Goal: Information Seeking & Learning: Learn about a topic

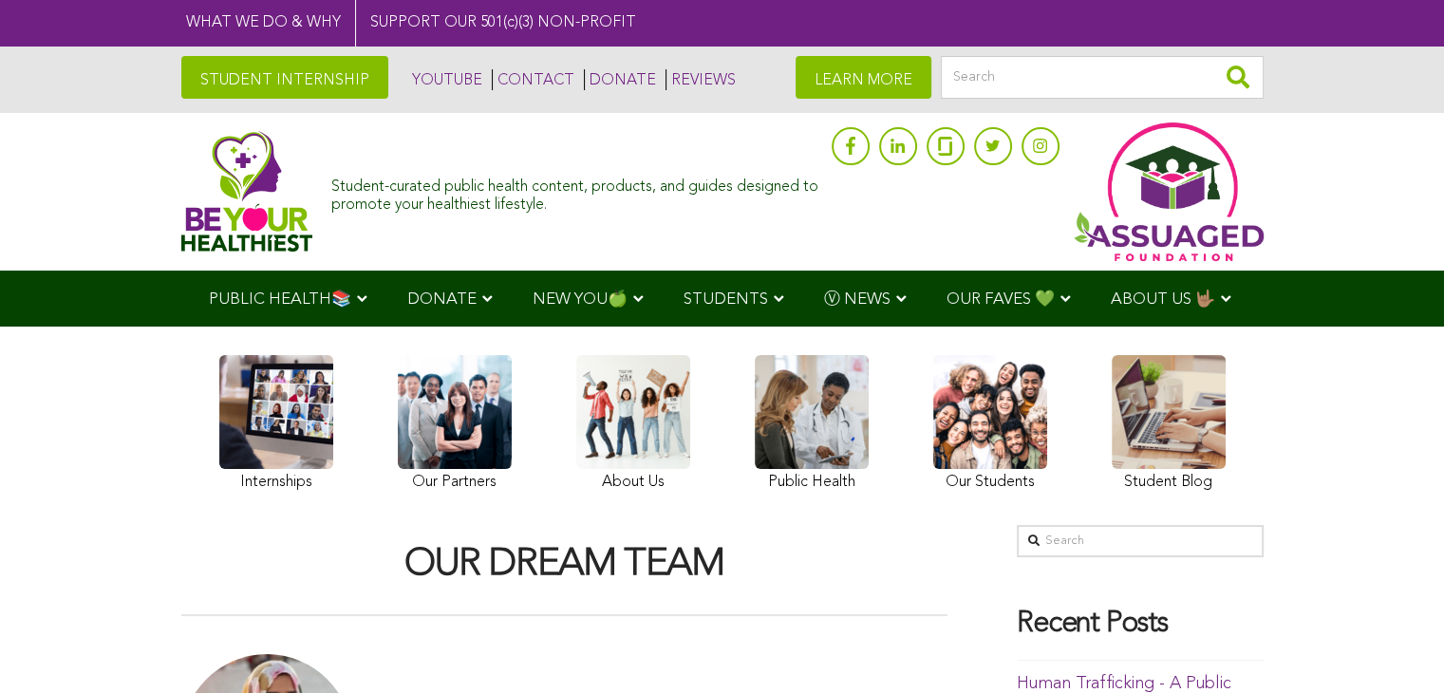
click at [998, 457] on link at bounding box center [990, 425] width 114 height 141
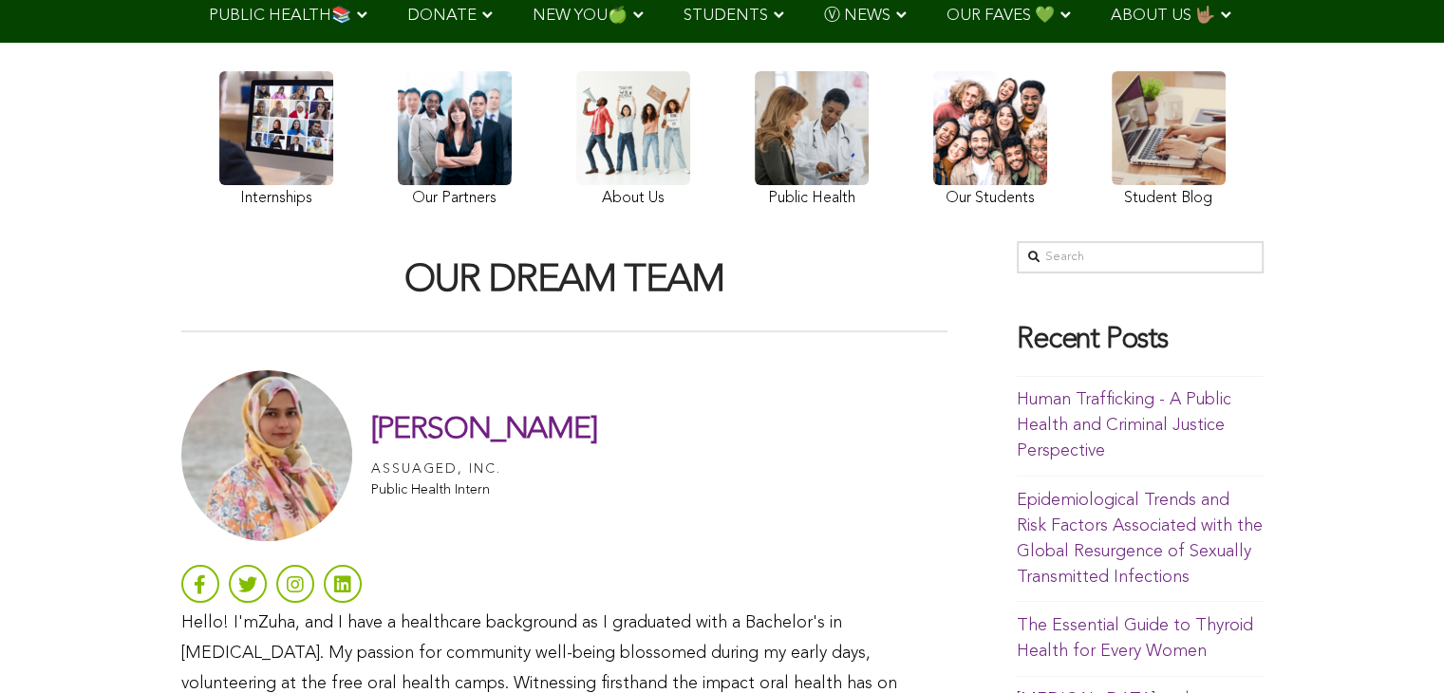
scroll to position [357, 0]
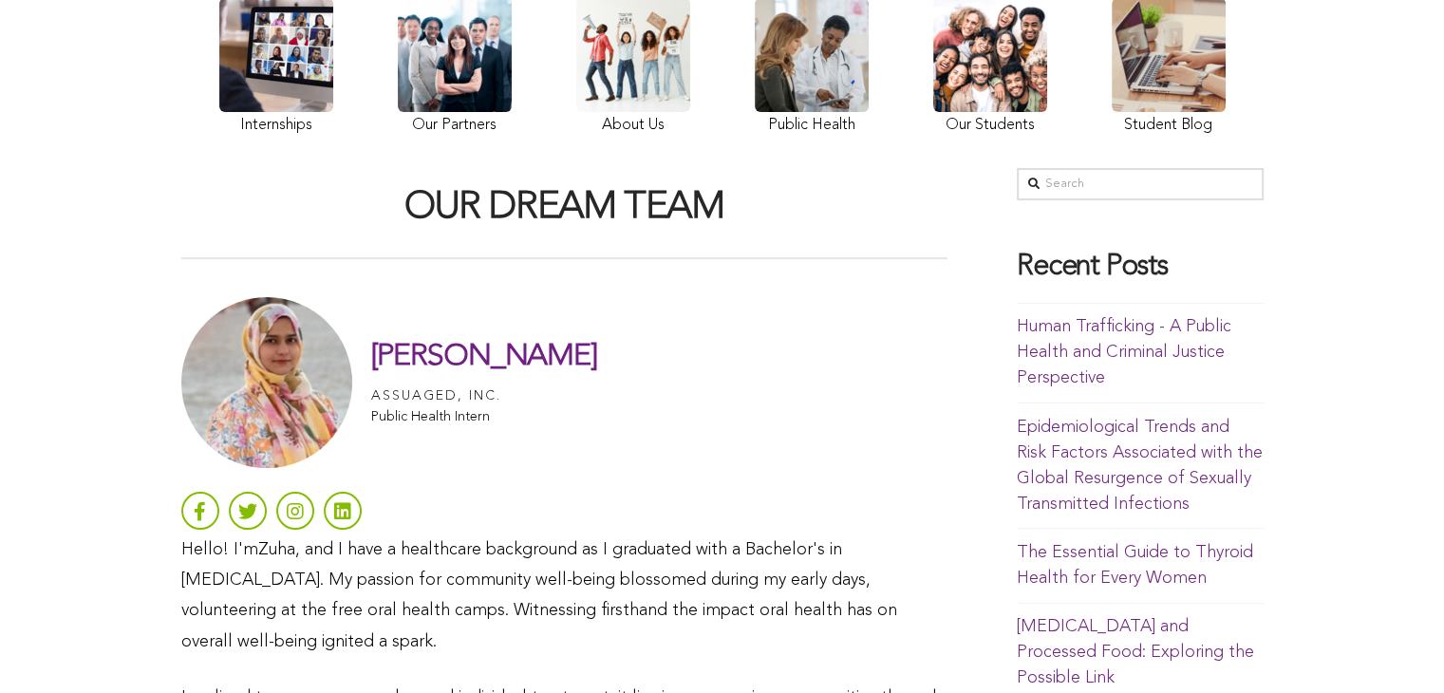
click at [1155, 130] on link at bounding box center [1168, 68] width 114 height 141
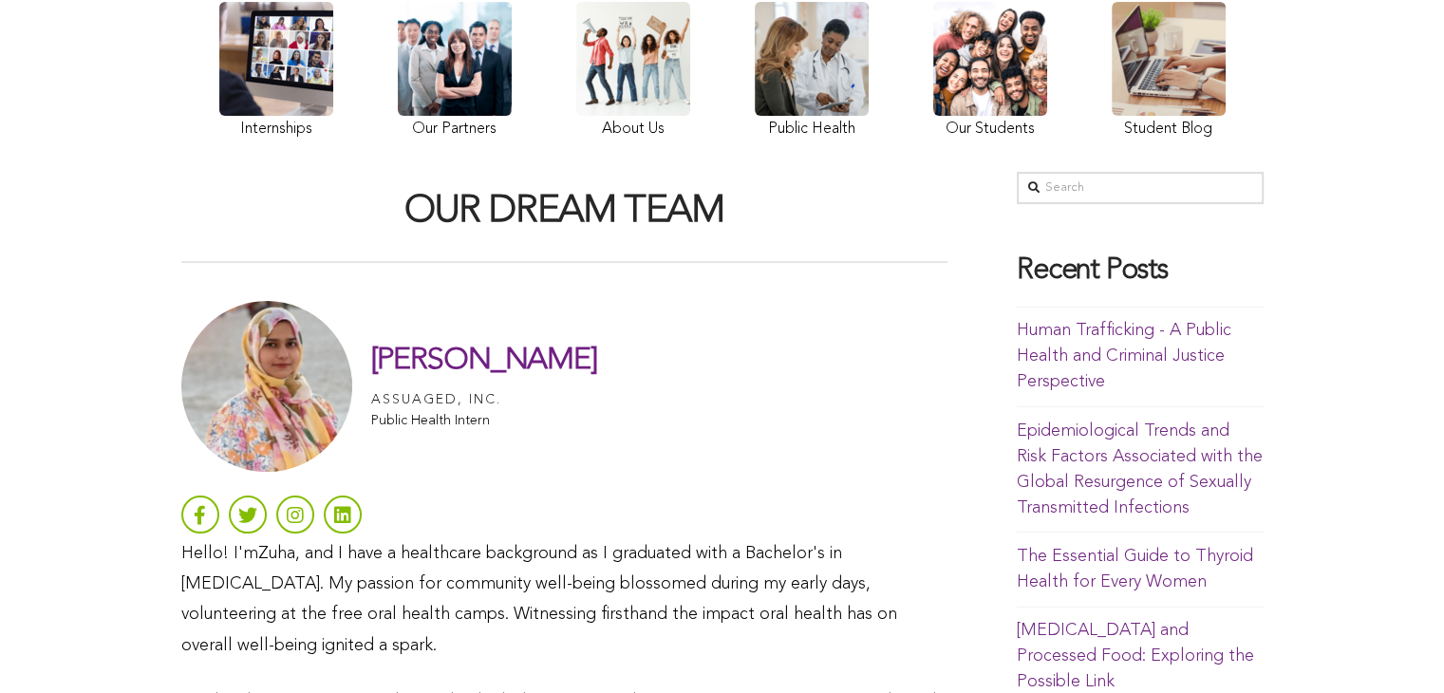
scroll to position [0, 0]
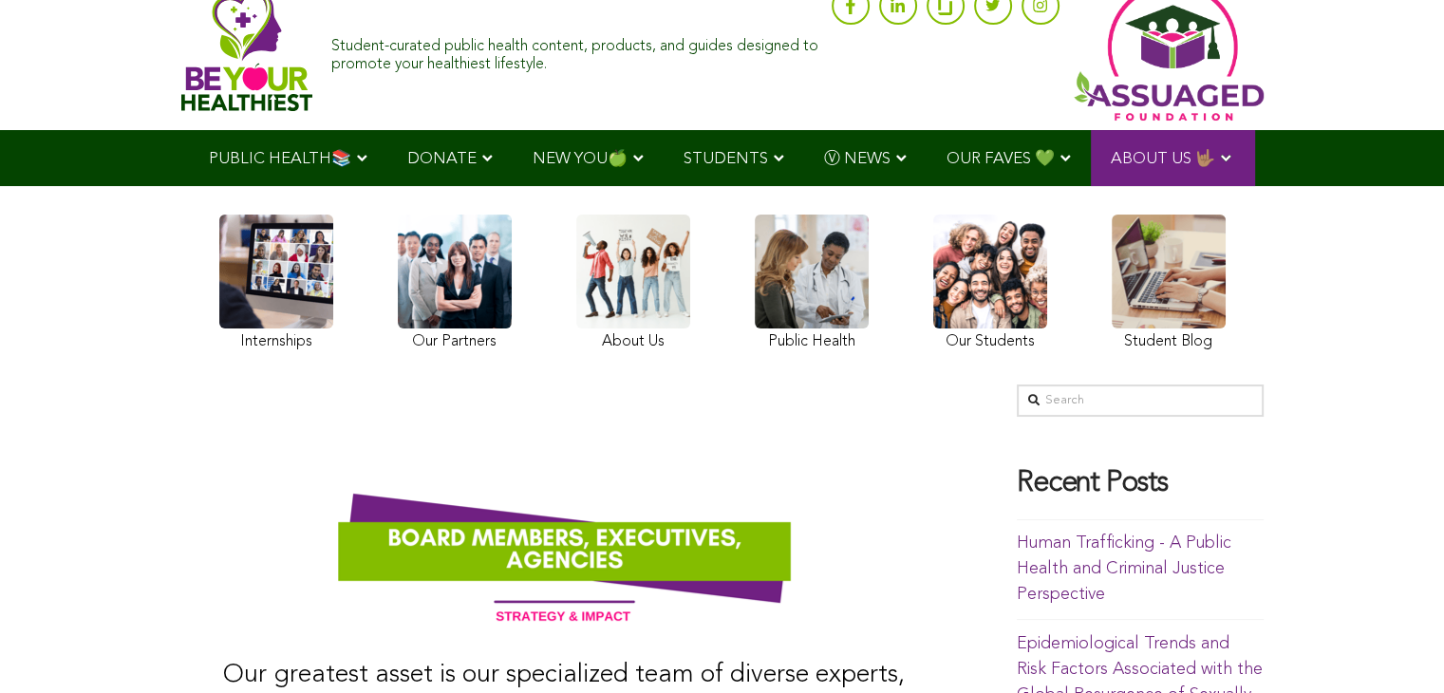
scroll to position [135, 0]
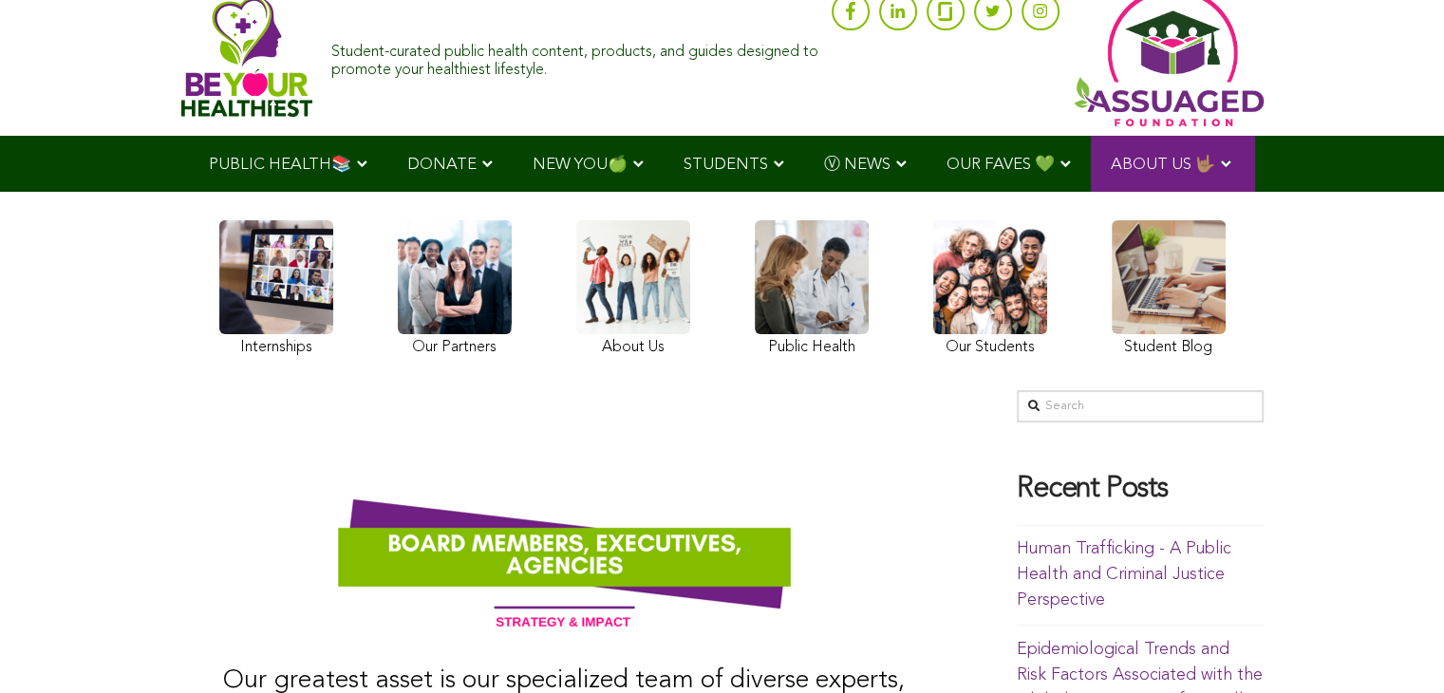
click at [982, 346] on link at bounding box center [990, 290] width 114 height 141
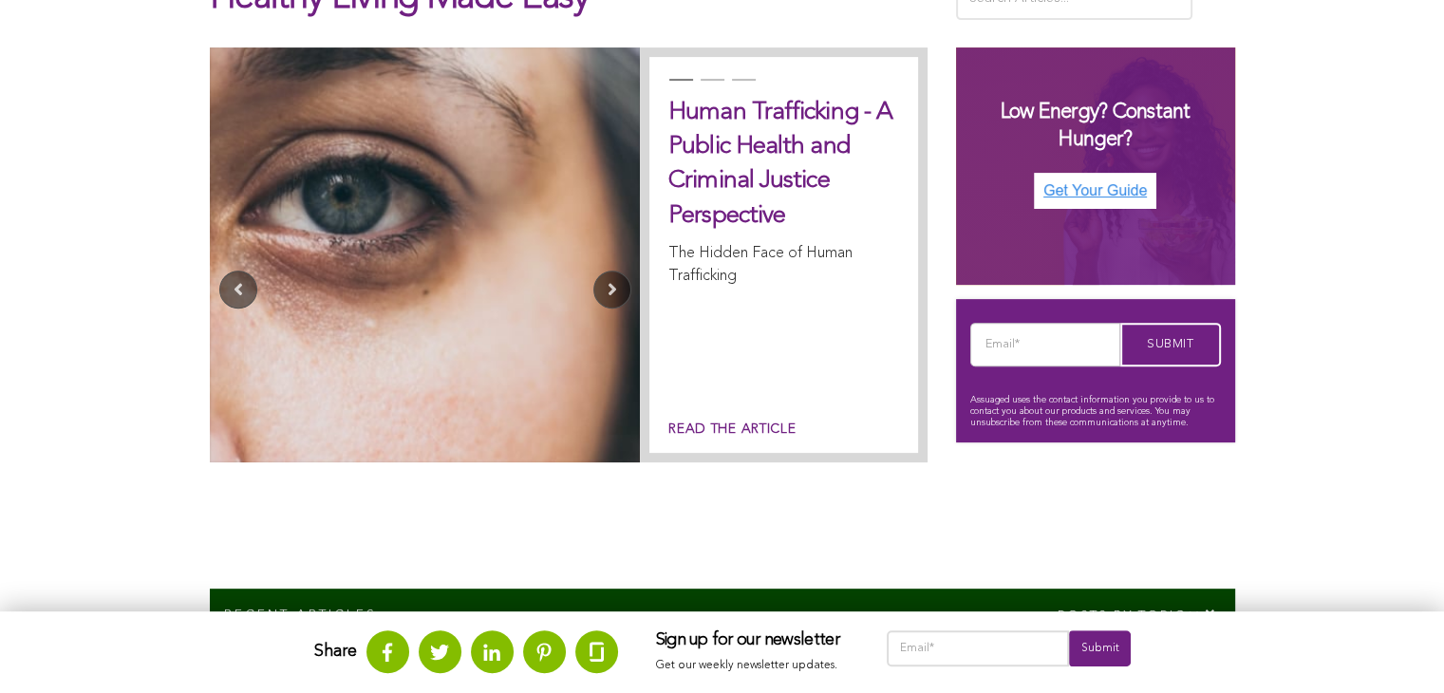
scroll to position [611, 0]
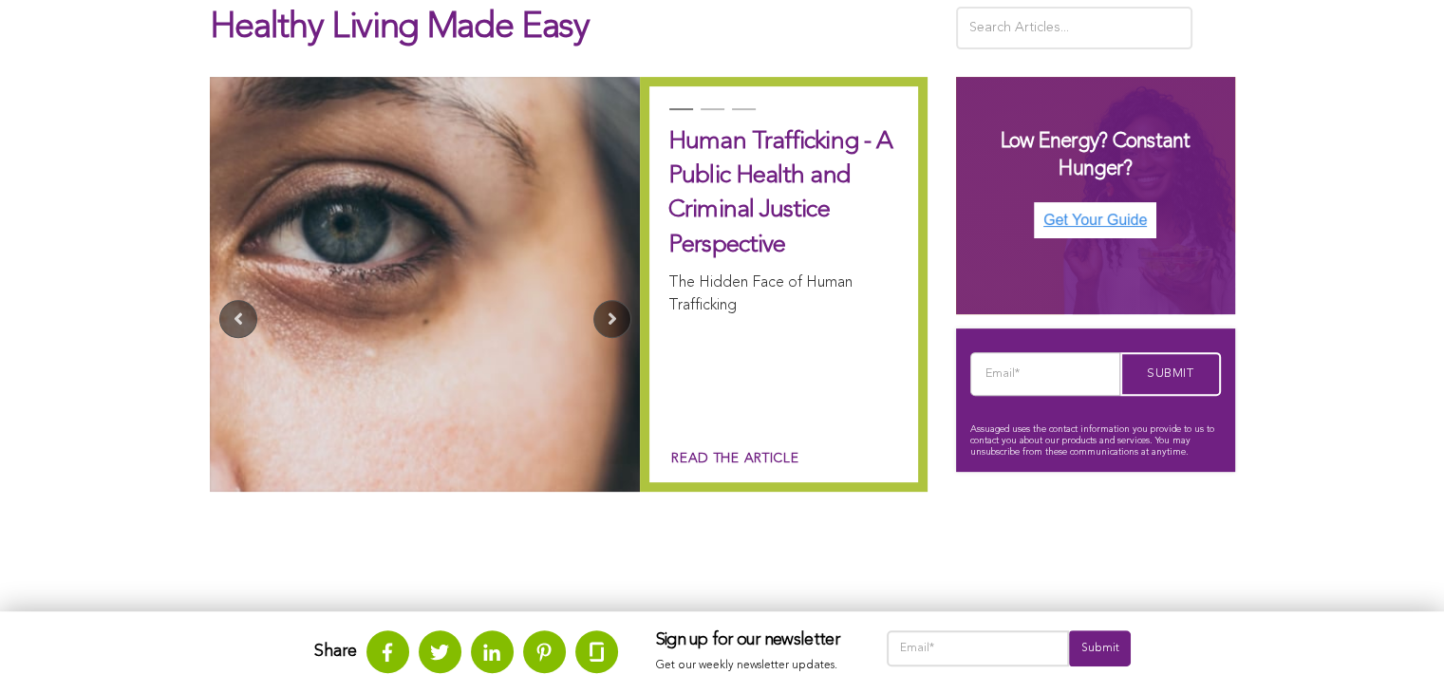
click at [741, 453] on link "Read the article" at bounding box center [733, 459] width 130 height 20
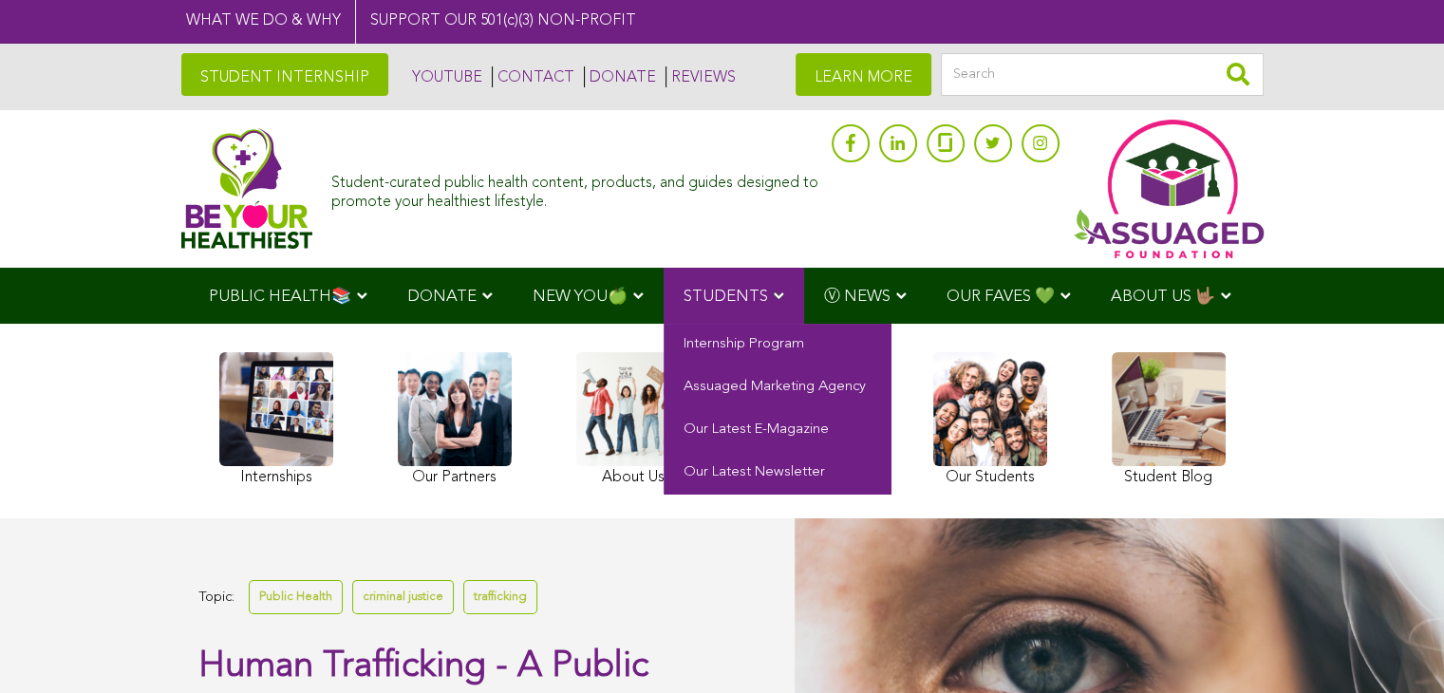
click at [779, 294] on link "STUDENTS" at bounding box center [733, 296] width 140 height 56
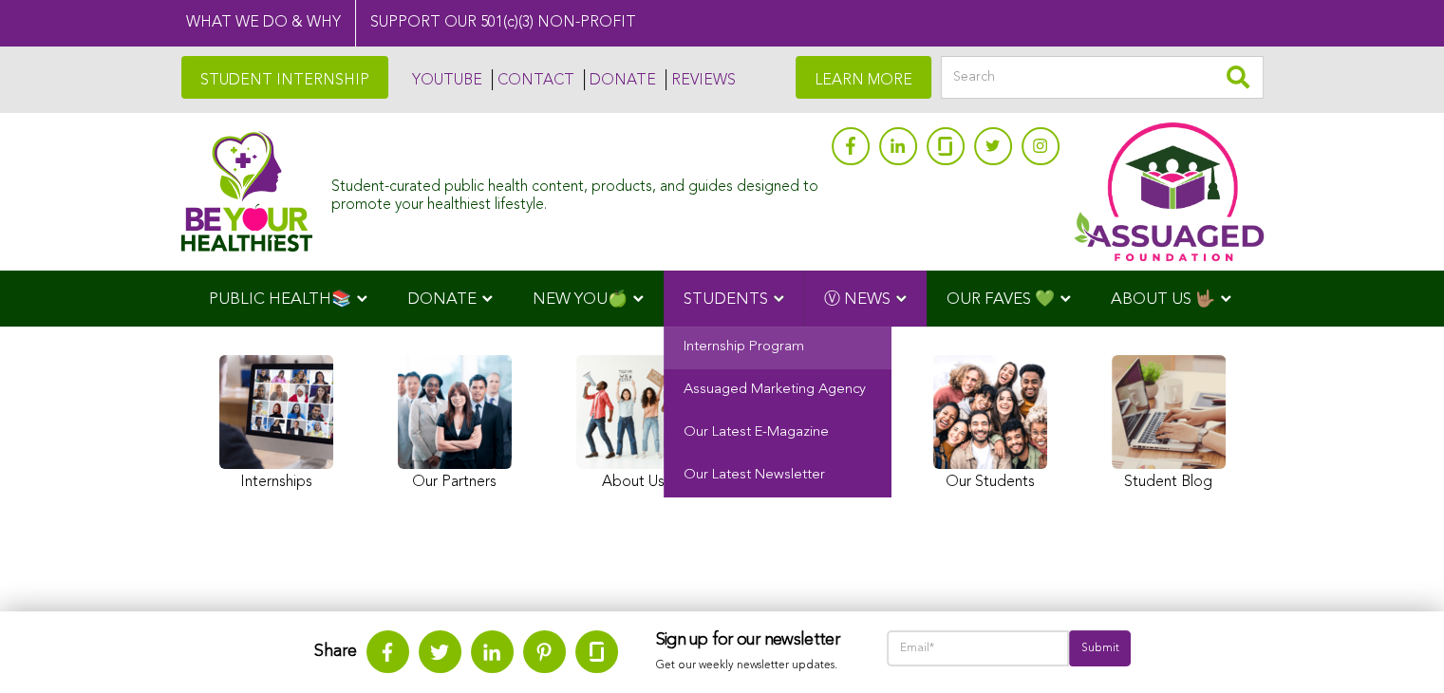
click at [768, 329] on link "Internship Program" at bounding box center [777, 347] width 228 height 43
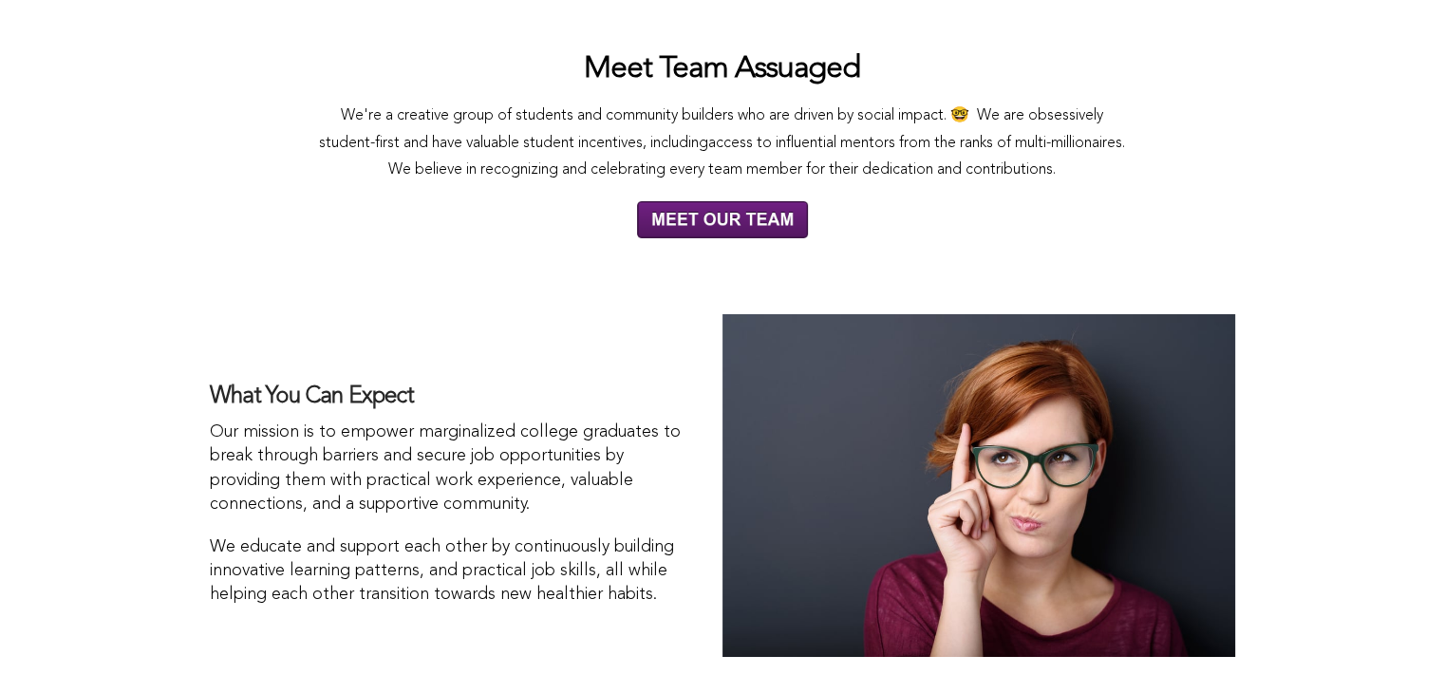
scroll to position [6748, 0]
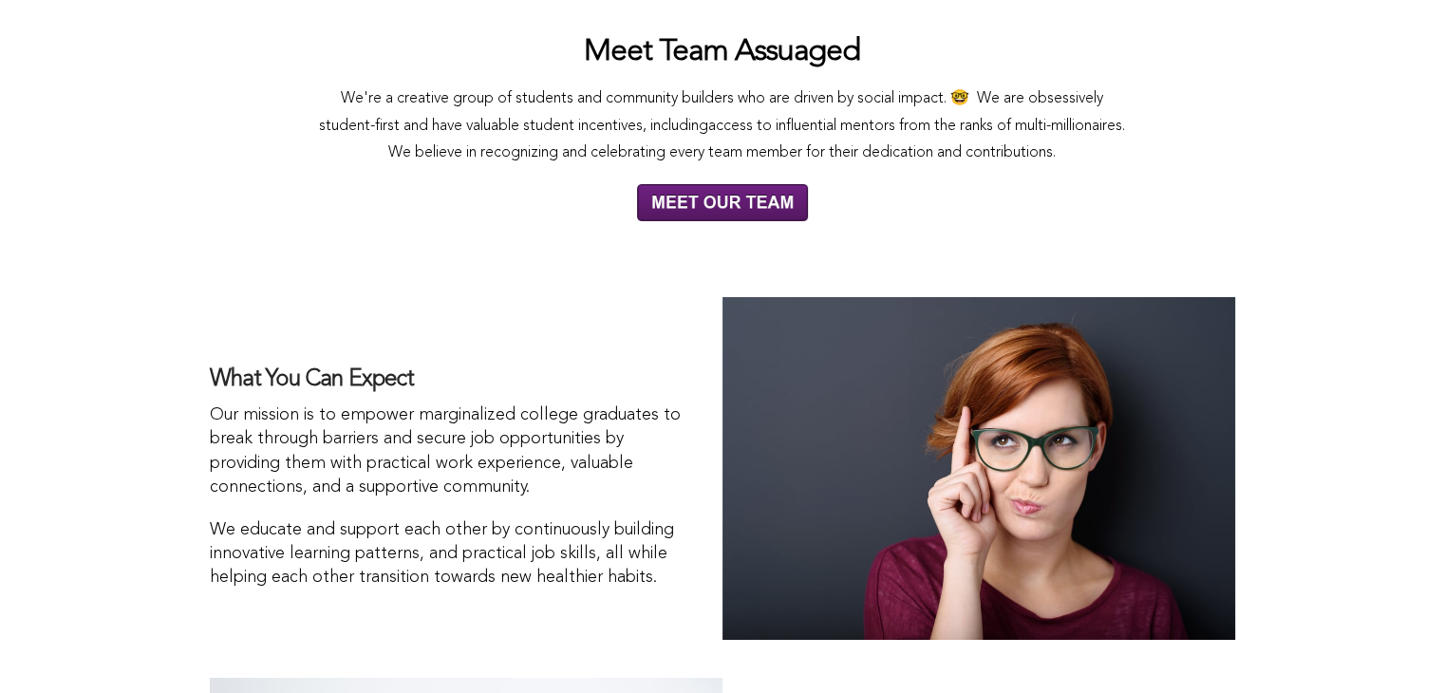
click at [737, 198] on img at bounding box center [722, 202] width 171 height 37
